Goal: Information Seeking & Learning: Learn about a topic

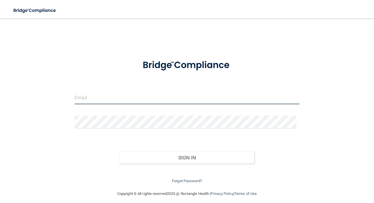
click at [151, 97] on input "email" at bounding box center [187, 97] width 225 height 13
type input "[EMAIL_ADDRESS][DOMAIN_NAME]"
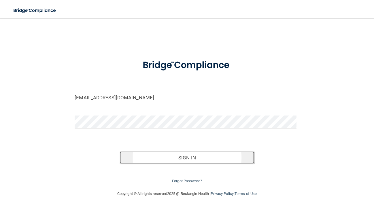
click at [176, 155] on button "Sign In" at bounding box center [187, 157] width 135 height 13
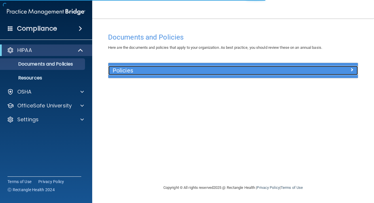
click at [329, 70] on div at bounding box center [327, 69] width 63 height 7
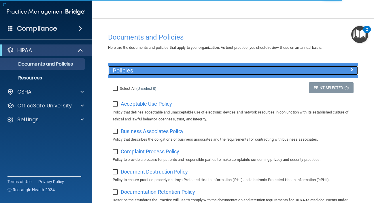
click at [330, 70] on div at bounding box center [327, 69] width 63 height 7
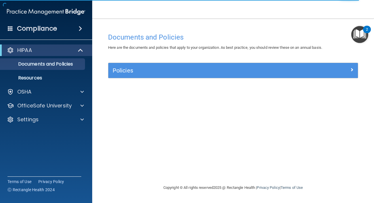
click at [78, 32] on div "Compliance" at bounding box center [46, 28] width 92 height 13
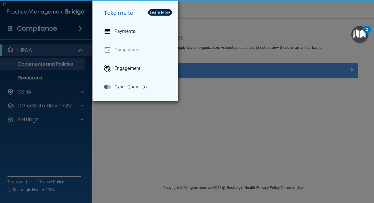
click at [79, 30] on div "Take me to: Payments Compliance Engagement Cyber Quant" at bounding box center [187, 101] width 374 height 203
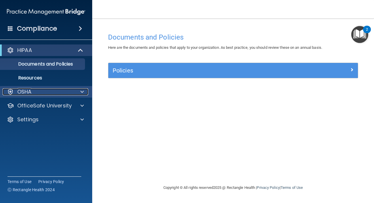
click at [36, 91] on div "OSHA" at bounding box center [38, 91] width 71 height 7
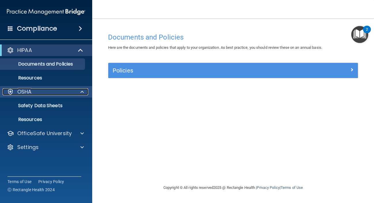
click at [51, 90] on div "OSHA" at bounding box center [38, 91] width 71 height 7
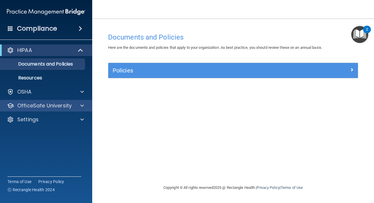
click at [54, 100] on div "OfficeSafe University" at bounding box center [46, 106] width 93 height 12
click at [78, 106] on div at bounding box center [81, 105] width 14 height 7
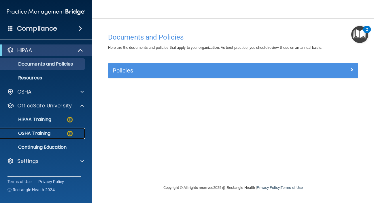
click at [45, 133] on p "OSHA Training" at bounding box center [27, 133] width 47 height 6
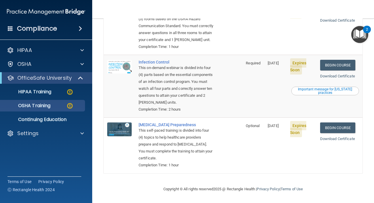
scroll to position [159, 0]
click at [55, 92] on div "HIPAA Training" at bounding box center [43, 92] width 79 height 6
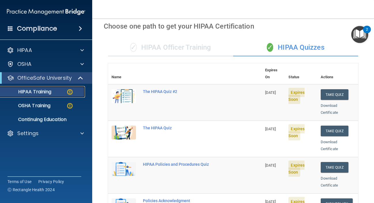
scroll to position [22, 0]
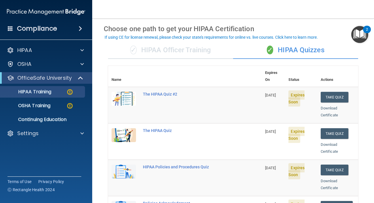
click at [195, 53] on div "✓ HIPAA Officer Training" at bounding box center [170, 50] width 125 height 17
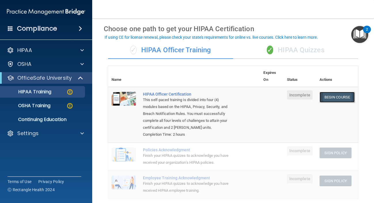
click at [329, 97] on link "Begin Course" at bounding box center [337, 97] width 35 height 11
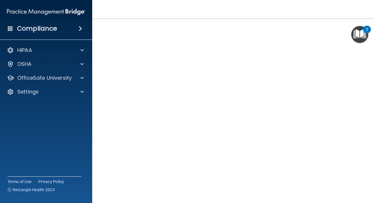
scroll to position [48, 0]
click at [355, 135] on div "HIPAA Officer Certification This course doesn’t expire until . Are you sure you…" at bounding box center [233, 87] width 259 height 210
